Goal: Navigation & Orientation: Find specific page/section

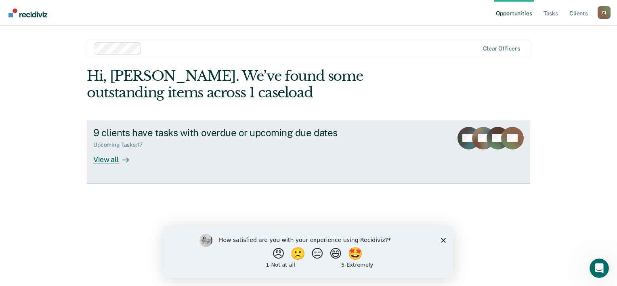
click at [117, 159] on div "View all" at bounding box center [115, 156] width 45 height 16
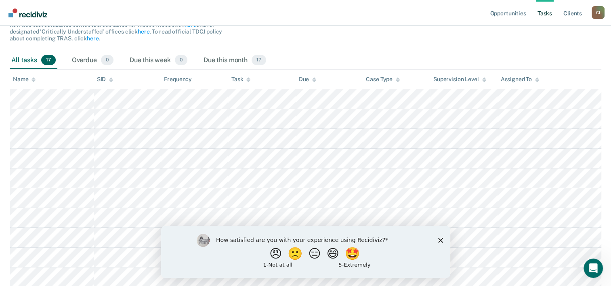
scroll to position [121, 0]
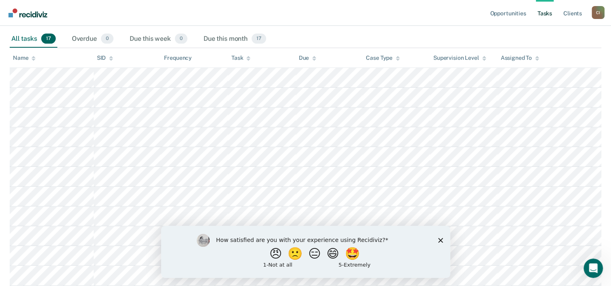
click at [441, 240] on icon "Close survey" at bounding box center [440, 239] width 5 height 5
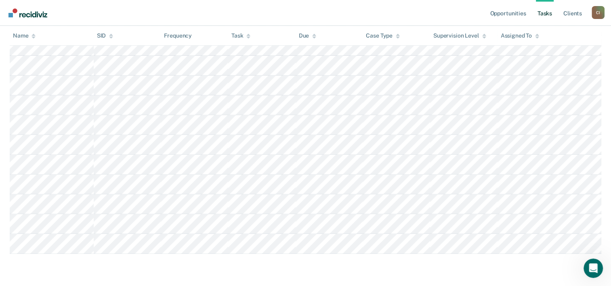
scroll to position [341, 0]
